Goal: Navigation & Orientation: Understand site structure

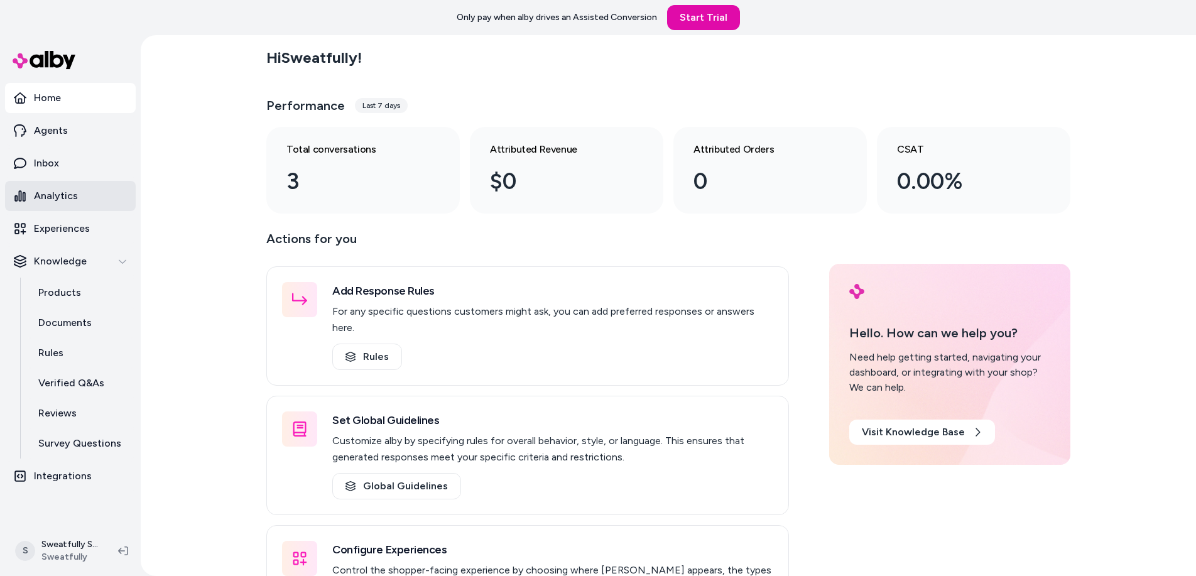
click at [47, 197] on p "Analytics" at bounding box center [56, 195] width 44 height 15
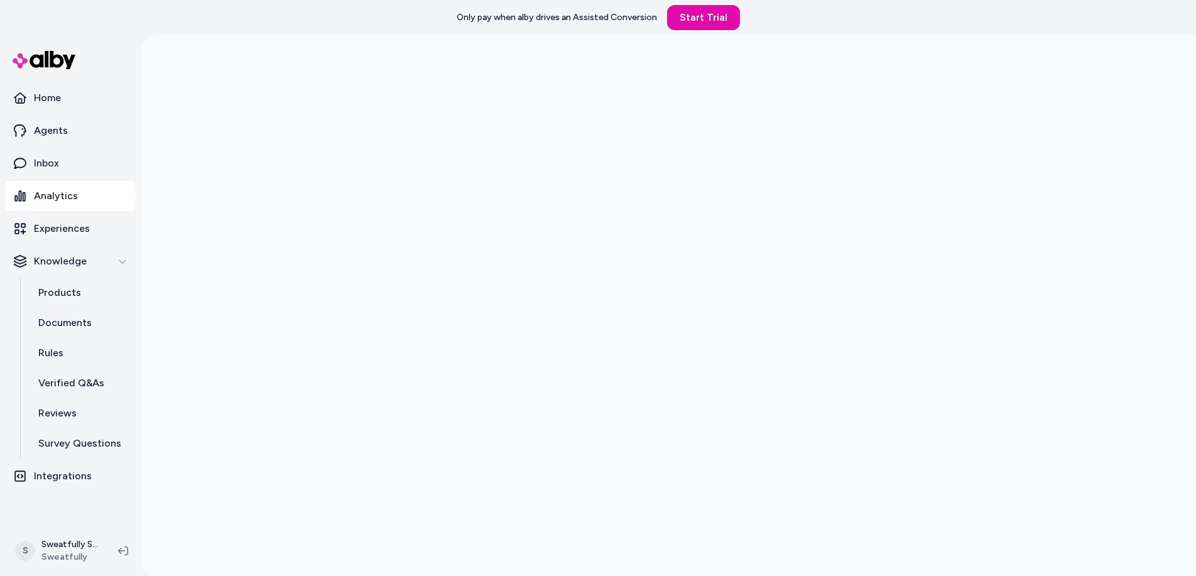
scroll to position [35, 0]
click at [244, 408] on div at bounding box center [668, 288] width 1055 height 576
click at [245, 377] on div at bounding box center [668, 288] width 1055 height 576
click at [112, 171] on link "Inbox" at bounding box center [70, 163] width 131 height 30
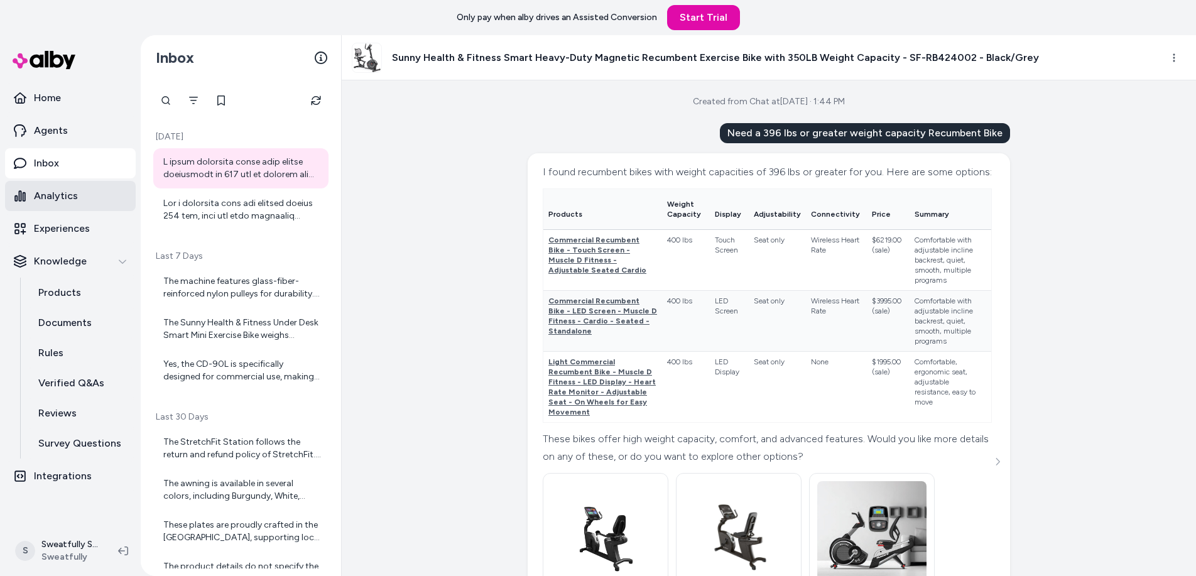
click at [86, 199] on link "Analytics" at bounding box center [70, 196] width 131 height 30
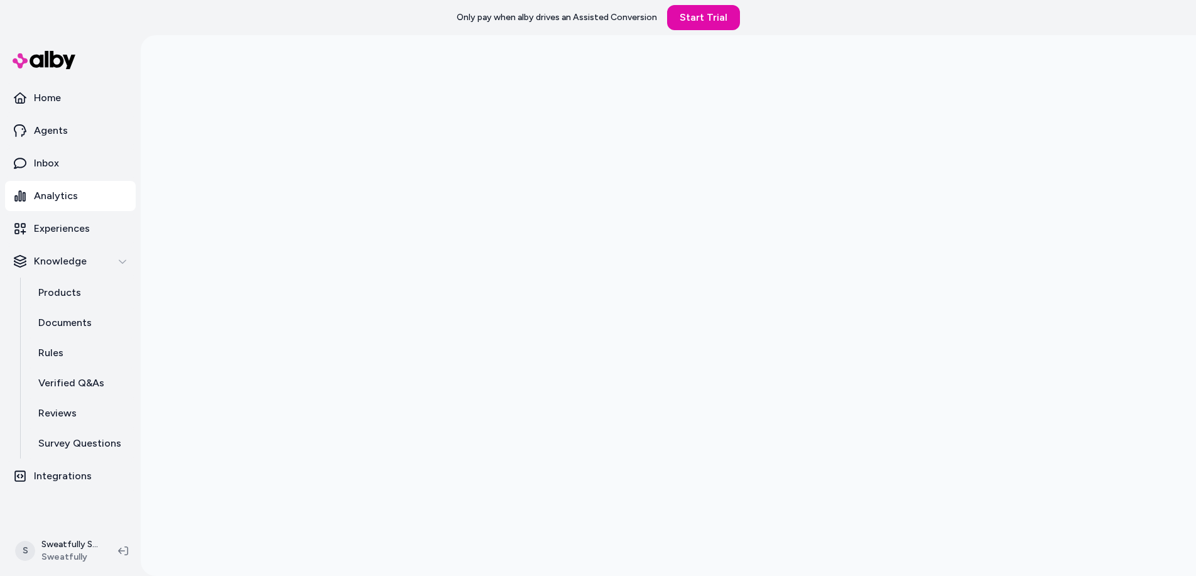
scroll to position [35, 0]
click at [90, 298] on link "Products" at bounding box center [81, 293] width 110 height 30
click at [61, 292] on p "Products" at bounding box center [59, 292] width 43 height 15
click at [62, 478] on p "Integrations" at bounding box center [63, 475] width 58 height 15
